Goal: Task Accomplishment & Management: Use online tool/utility

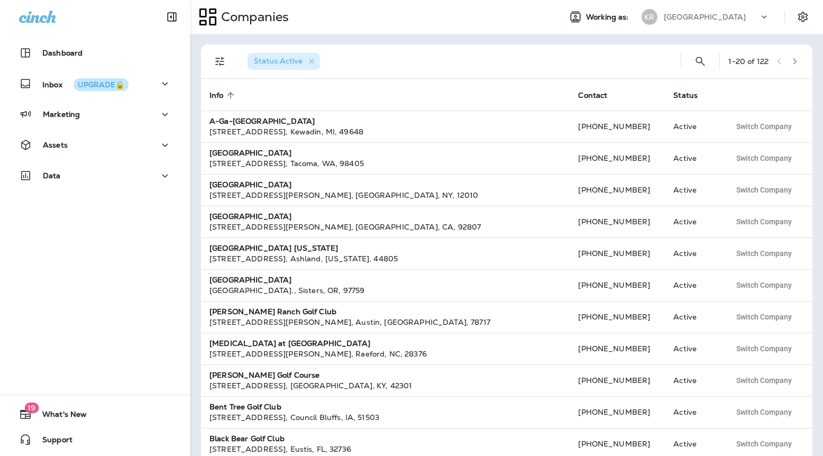
click at [682, 18] on p "[GEOGRAPHIC_DATA]" at bounding box center [705, 17] width 82 height 8
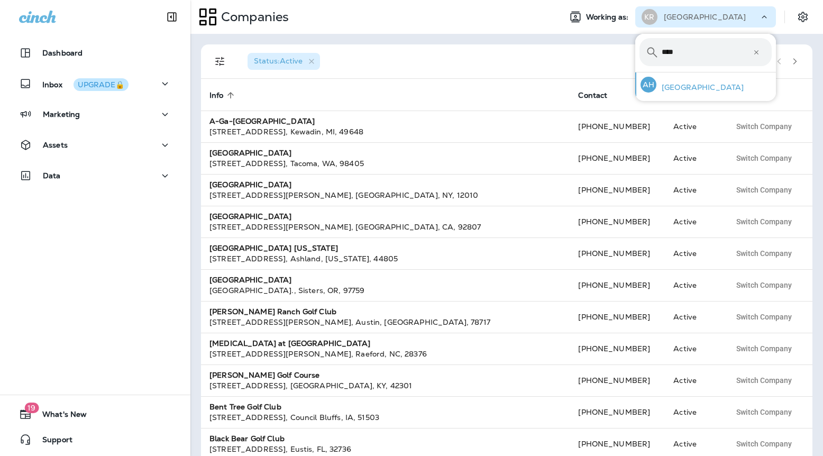
type input "****"
click at [673, 86] on p "[GEOGRAPHIC_DATA]" at bounding box center [699, 87] width 87 height 8
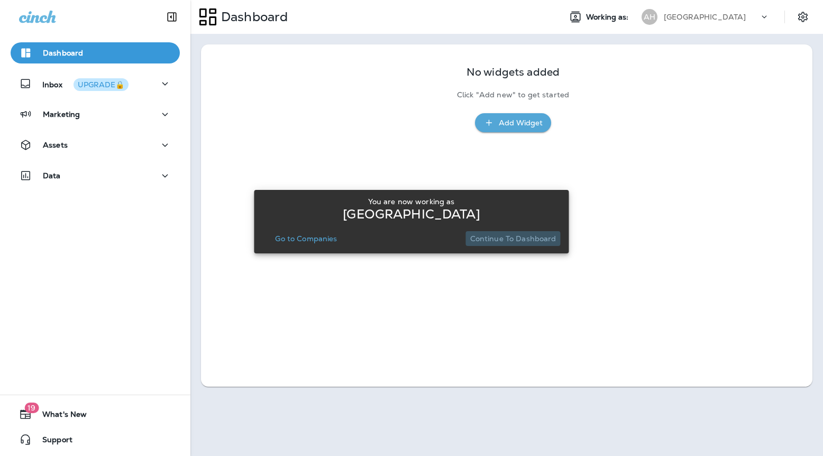
click at [515, 243] on button "Continue to Dashboard" at bounding box center [513, 238] width 95 height 15
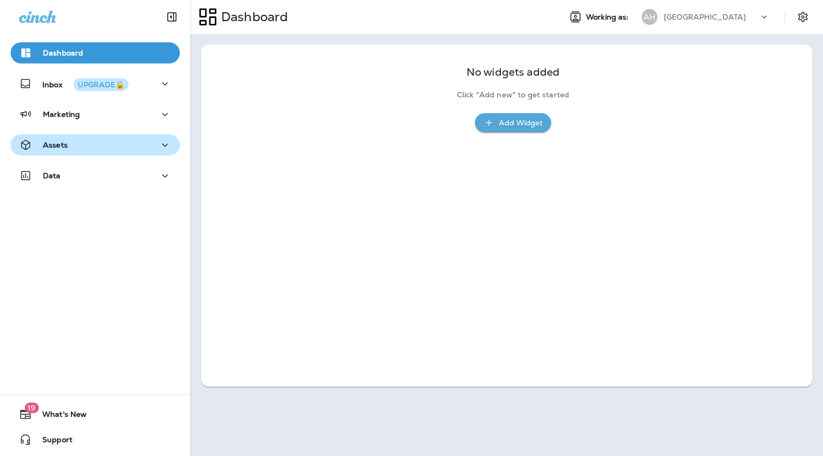
click at [135, 137] on button "Assets" at bounding box center [95, 144] width 169 height 21
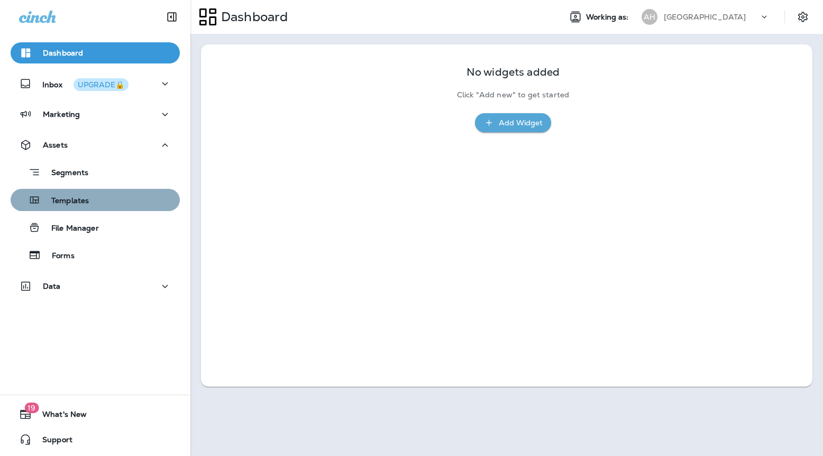
click at [100, 206] on div "Templates" at bounding box center [95, 200] width 161 height 16
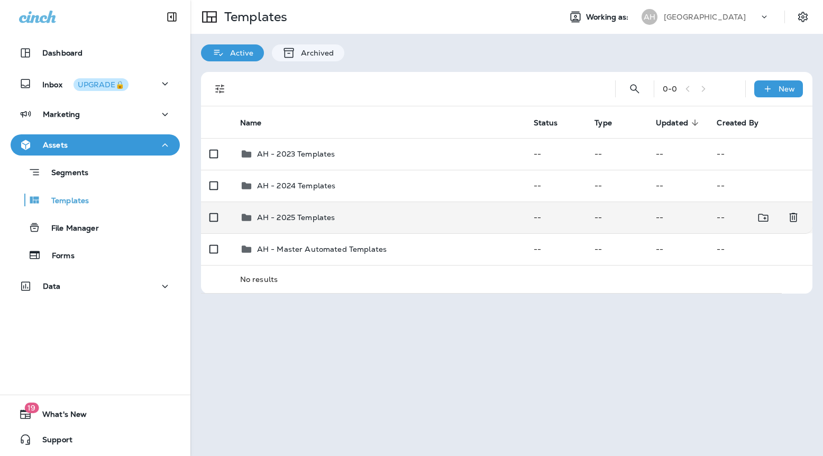
click at [286, 213] on p "AH - 2025 Templates" at bounding box center [296, 217] width 78 height 8
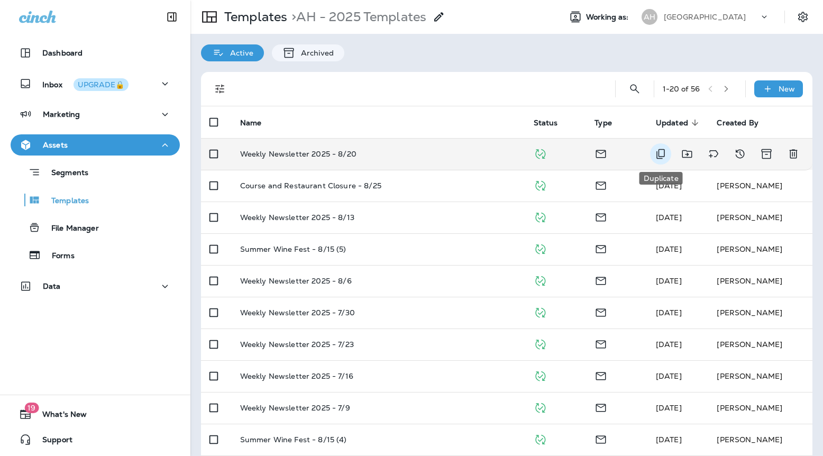
click at [656, 149] on icon "Duplicate" at bounding box center [660, 154] width 13 height 13
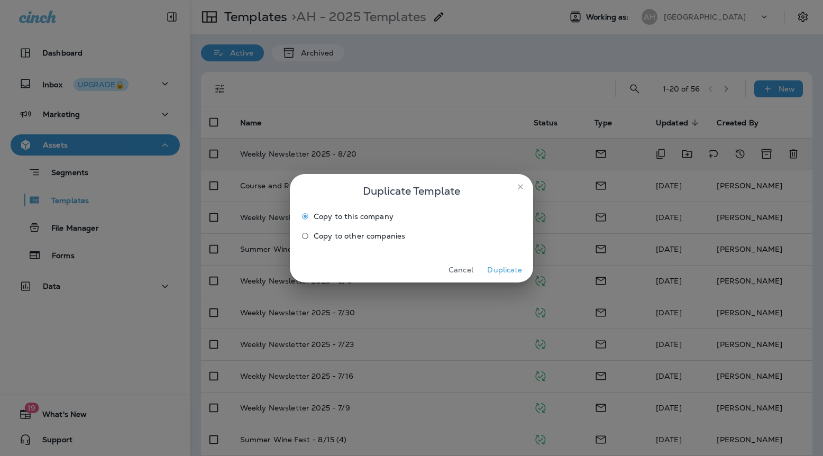
click at [497, 265] on button "Duplicate" at bounding box center [505, 270] width 40 height 16
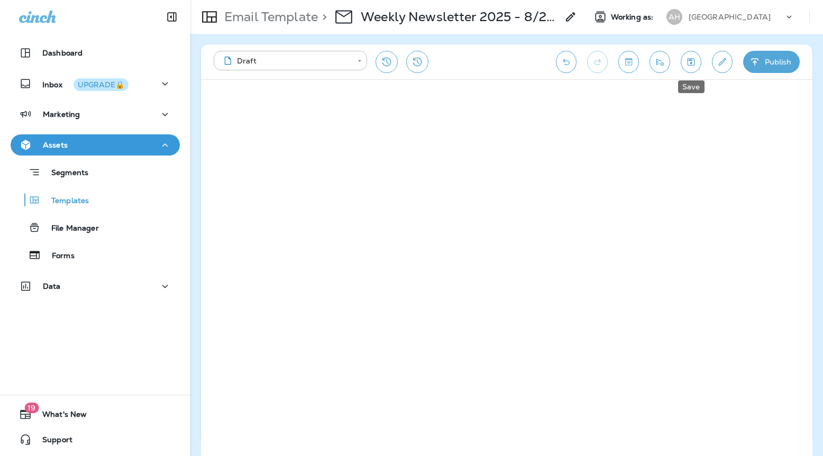
click at [694, 61] on icon "Save" at bounding box center [690, 62] width 11 height 11
click at [659, 69] on button "Send test email" at bounding box center [659, 62] width 21 height 22
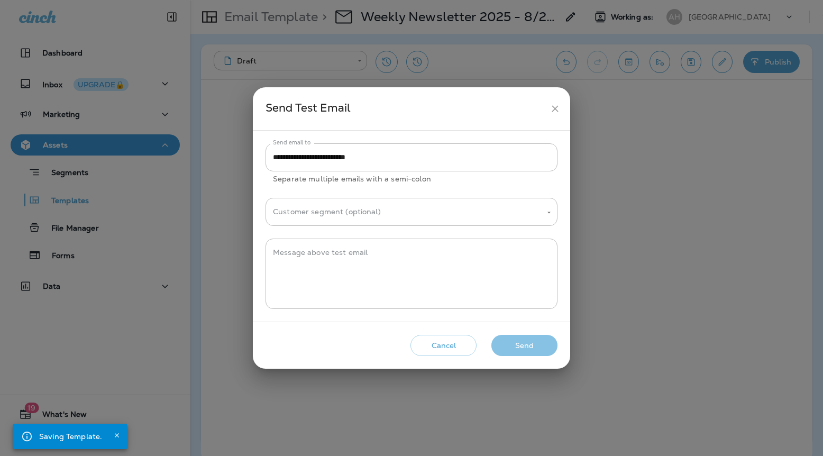
click at [519, 347] on button "Send" at bounding box center [524, 346] width 66 height 22
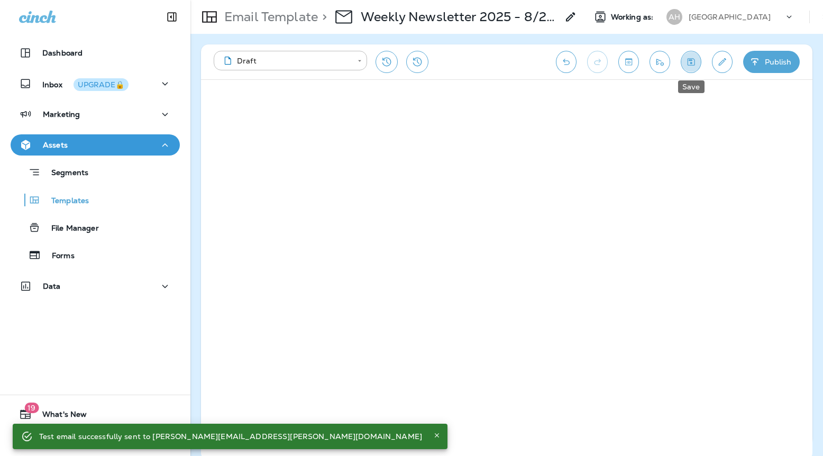
click at [683, 62] on button "Save" at bounding box center [691, 62] width 21 height 22
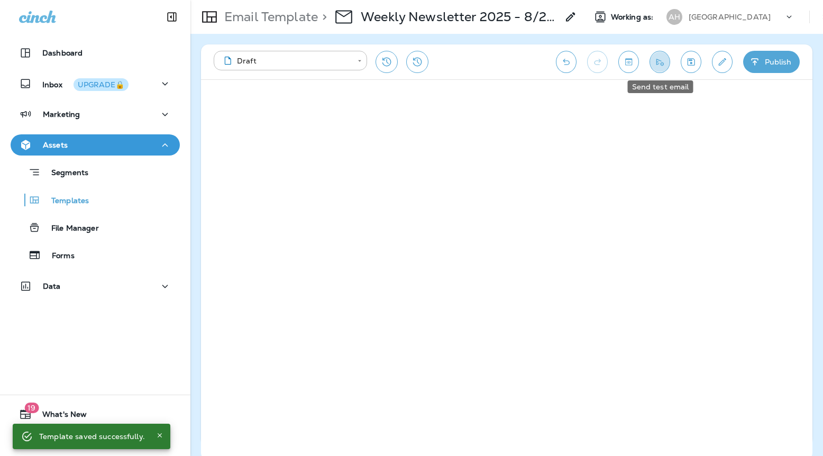
click at [662, 62] on icon "Send test email" at bounding box center [659, 62] width 11 height 11
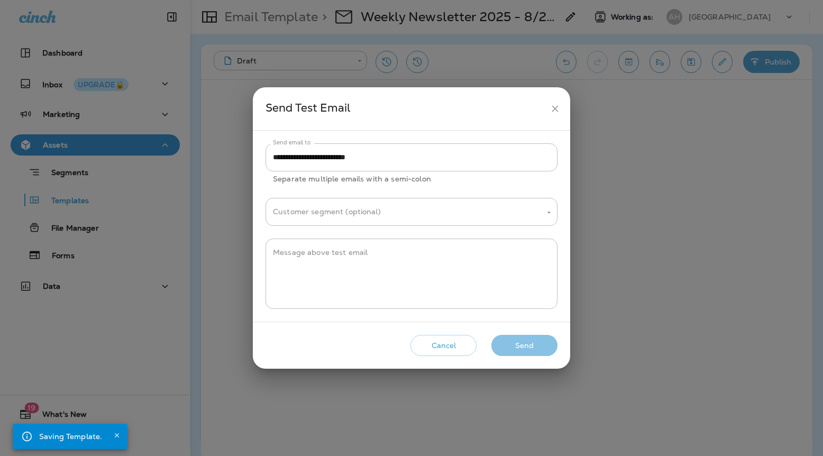
click at [513, 335] on button "Send" at bounding box center [524, 346] width 66 height 22
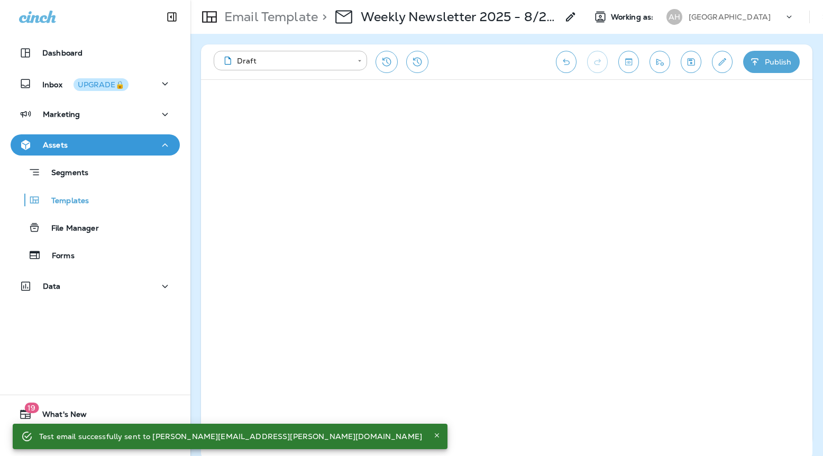
click at [573, 17] on use at bounding box center [570, 16] width 9 height 9
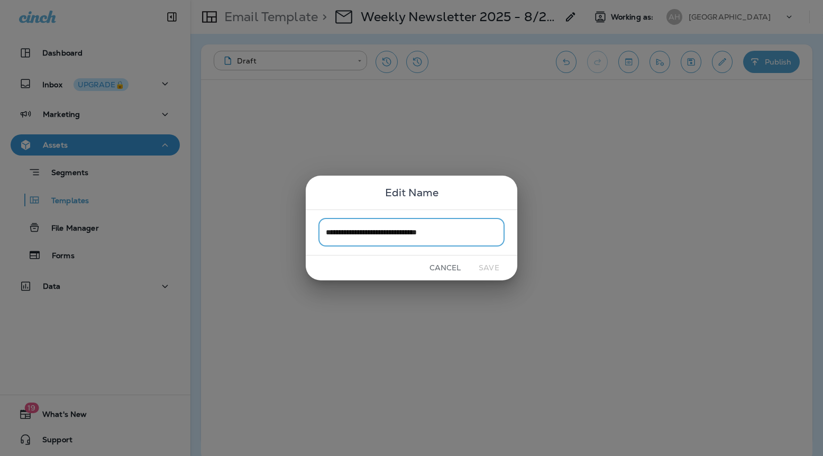
click at [481, 231] on input "**********" at bounding box center [411, 232] width 186 height 28
drag, startPoint x: 475, startPoint y: 233, endPoint x: 435, endPoint y: 233, distance: 40.2
click at [435, 233] on input "**********" at bounding box center [411, 232] width 186 height 28
type input "**********"
click at [504, 271] on button "Save" at bounding box center [489, 268] width 40 height 16
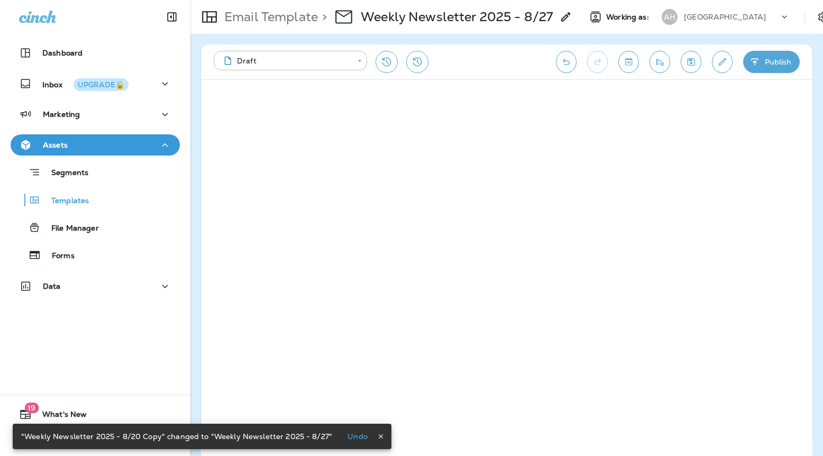
click at [719, 66] on icon "Edit details" at bounding box center [722, 62] width 11 height 11
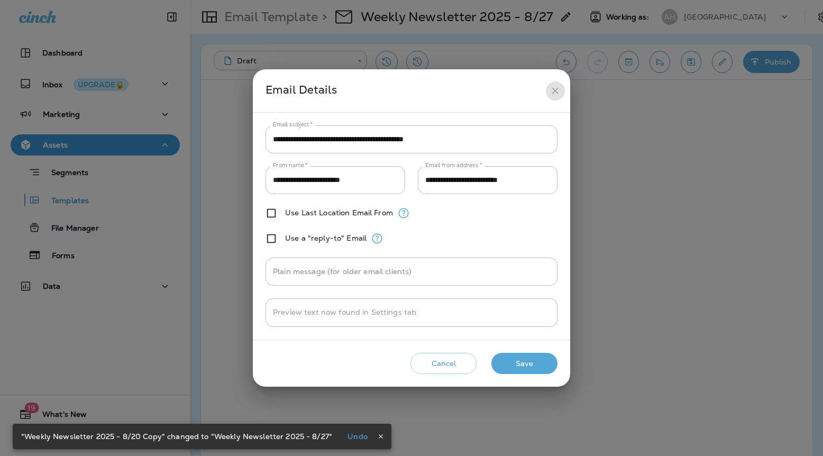
click at [554, 91] on icon "close" at bounding box center [554, 90] width 11 height 11
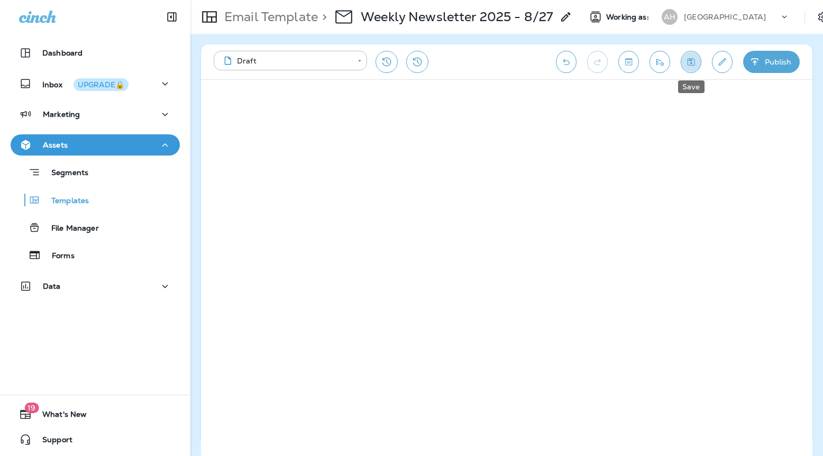
click at [693, 61] on icon "Save" at bounding box center [690, 62] width 11 height 11
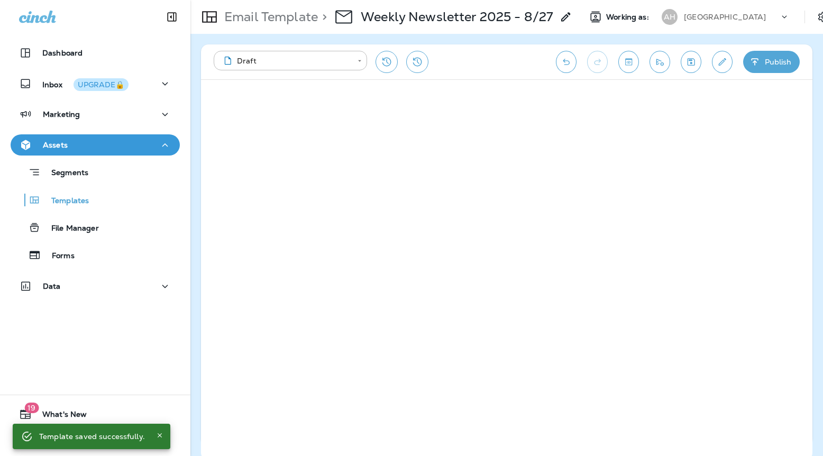
click at [658, 67] on icon "Send test email" at bounding box center [659, 62] width 11 height 11
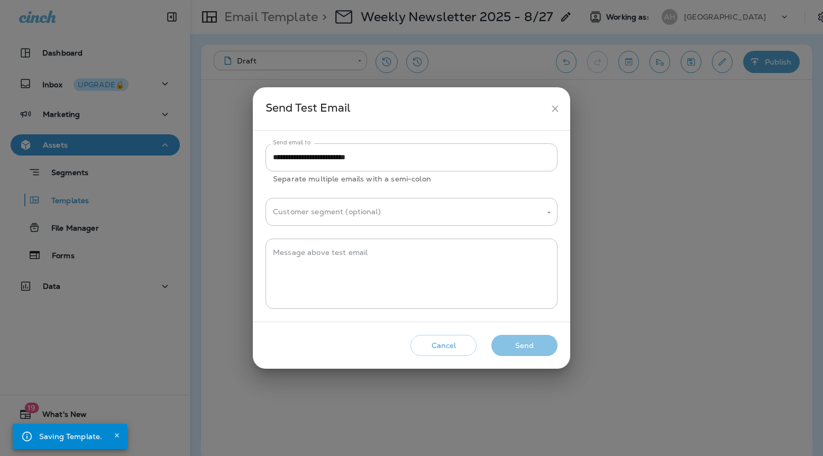
click at [527, 347] on button "Send" at bounding box center [524, 346] width 66 height 22
